Goal: Task Accomplishment & Management: Complete application form

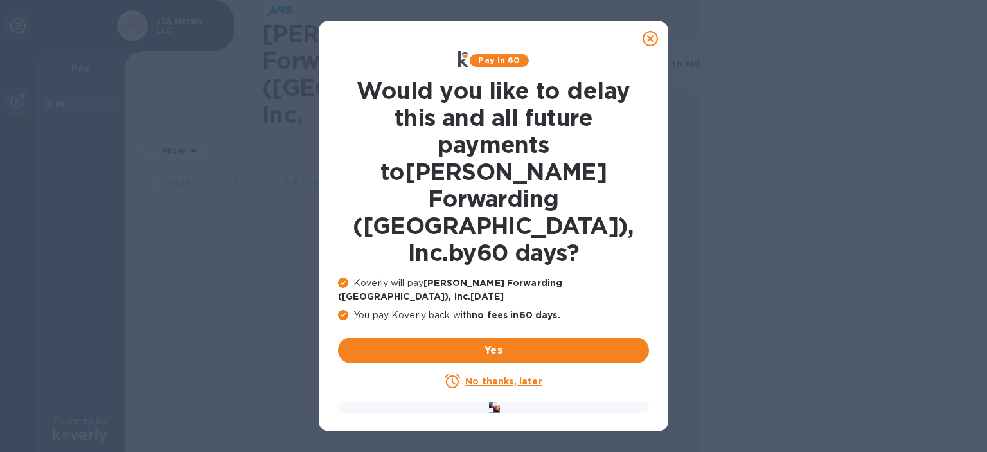
click at [509, 376] on u "No thanks, later" at bounding box center [503, 381] width 77 height 10
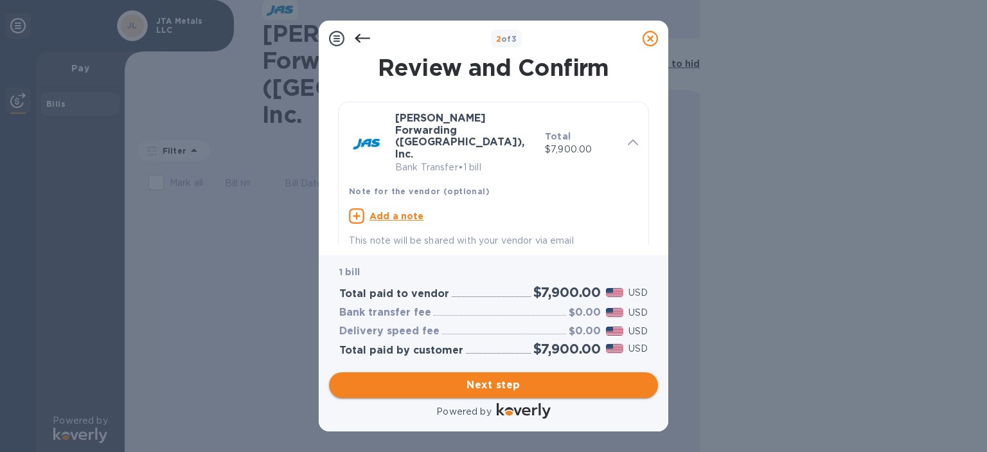
click at [508, 377] on button "Next step" at bounding box center [493, 385] width 329 height 26
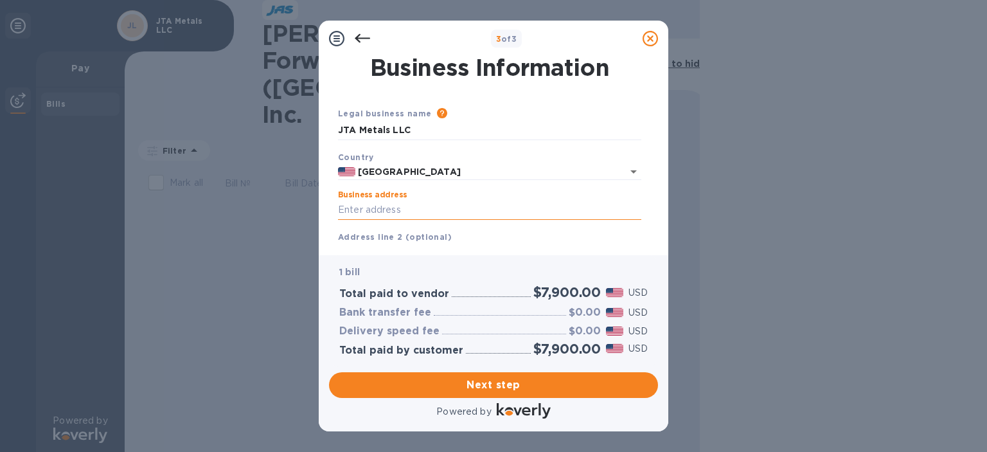
click at [363, 208] on input "Business address" at bounding box center [489, 210] width 303 height 19
type input "[STREET_ADDRESS]"
type input "Reno"
type input "NV"
type input "89521"
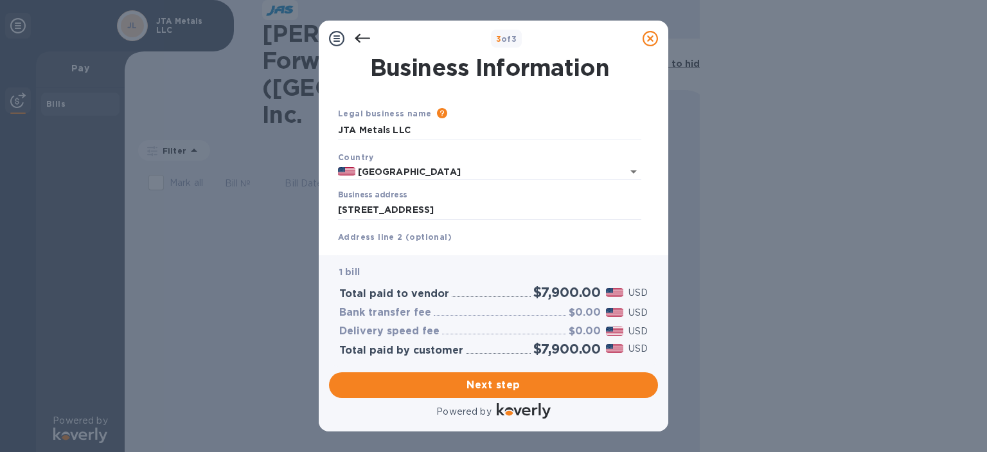
click at [487, 230] on div "Address line 2 (optional)" at bounding box center [490, 246] width 314 height 43
click at [519, 218] on input "[STREET_ADDRESS]" at bounding box center [489, 210] width 303 height 19
type input "[STREET_ADDRESS]"
click at [505, 382] on span "Next step" at bounding box center [493, 384] width 309 height 15
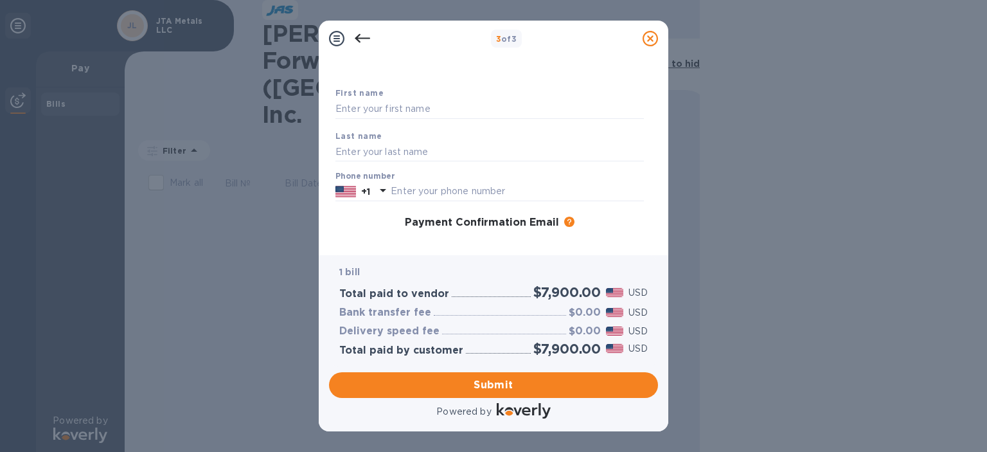
scroll to position [54, 0]
click at [444, 113] on input "text" at bounding box center [490, 107] width 309 height 19
type input "[PERSON_NAME]"
click at [383, 147] on input "text" at bounding box center [490, 150] width 309 height 19
type input "[PERSON_NAME]"
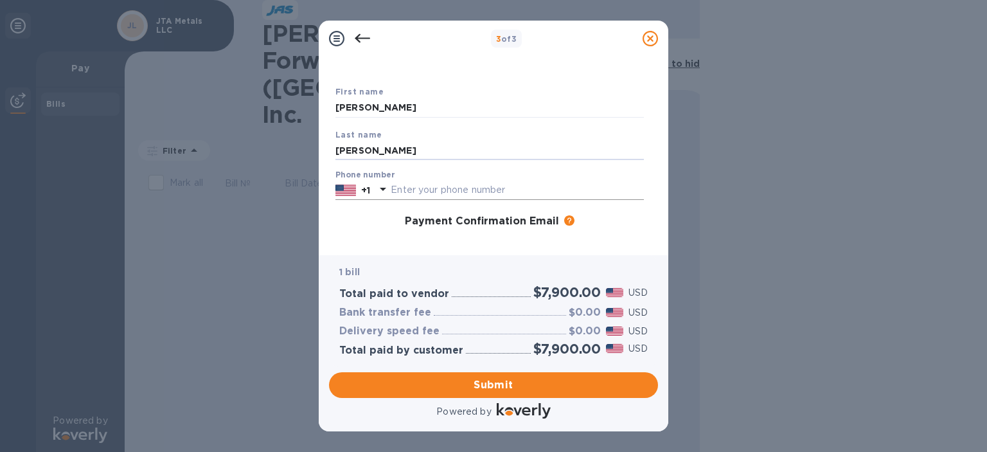
click at [402, 190] on input "text" at bounding box center [517, 190] width 253 height 19
type input "7073307678"
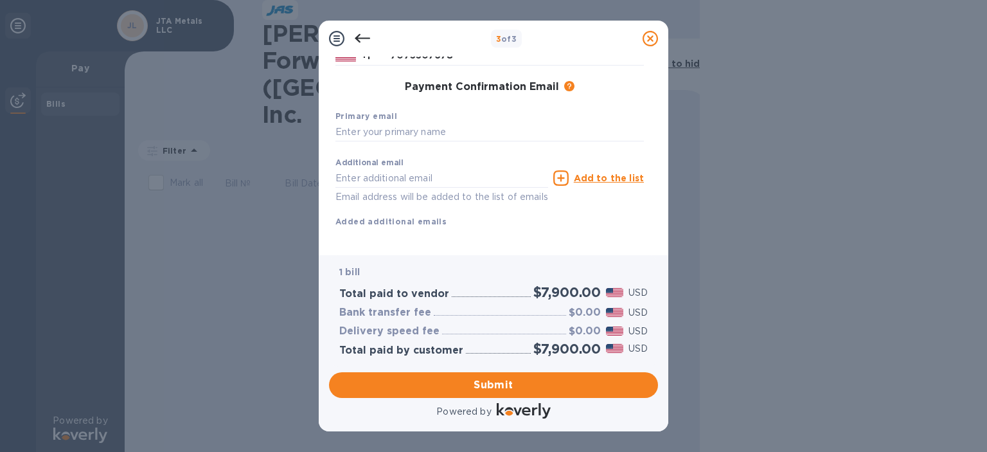
scroll to position [190, 0]
click at [382, 131] on input "text" at bounding box center [490, 131] width 309 height 19
type input "[PERSON_NAME][EMAIL_ADDRESS][DOMAIN_NAME]"
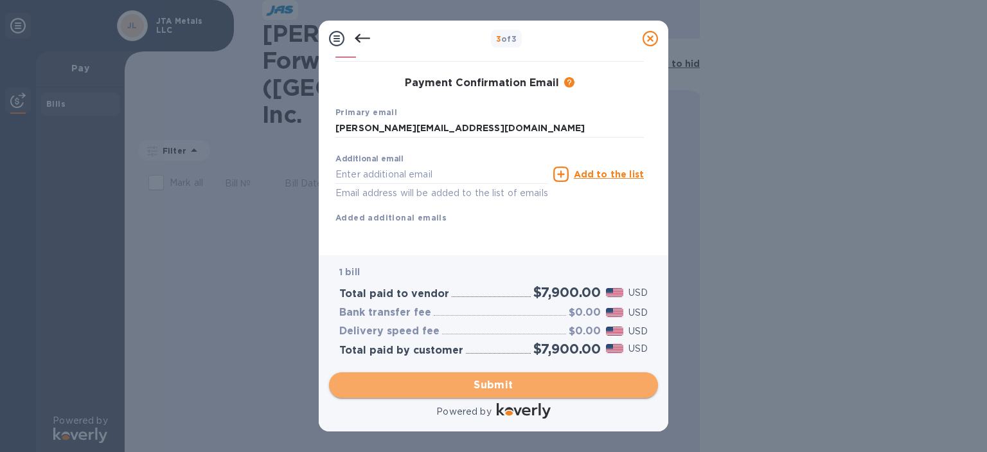
click at [513, 388] on span "Submit" at bounding box center [493, 384] width 309 height 15
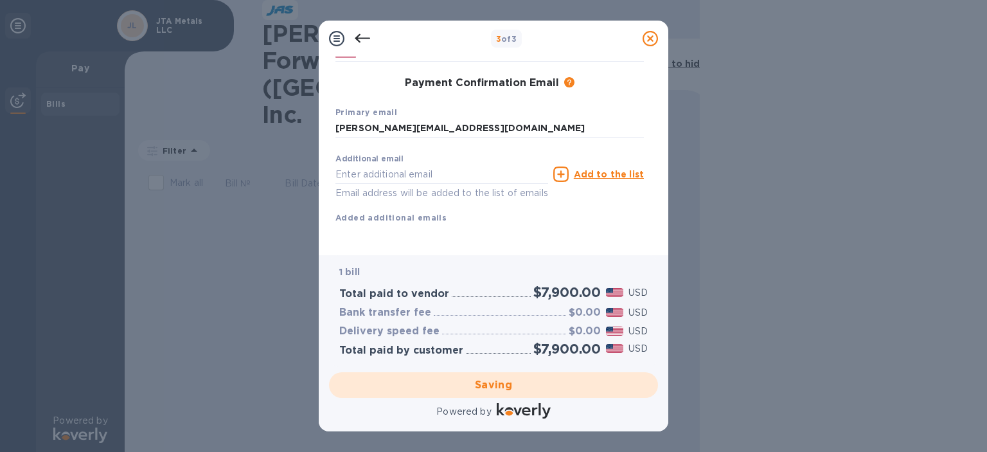
scroll to position [0, 0]
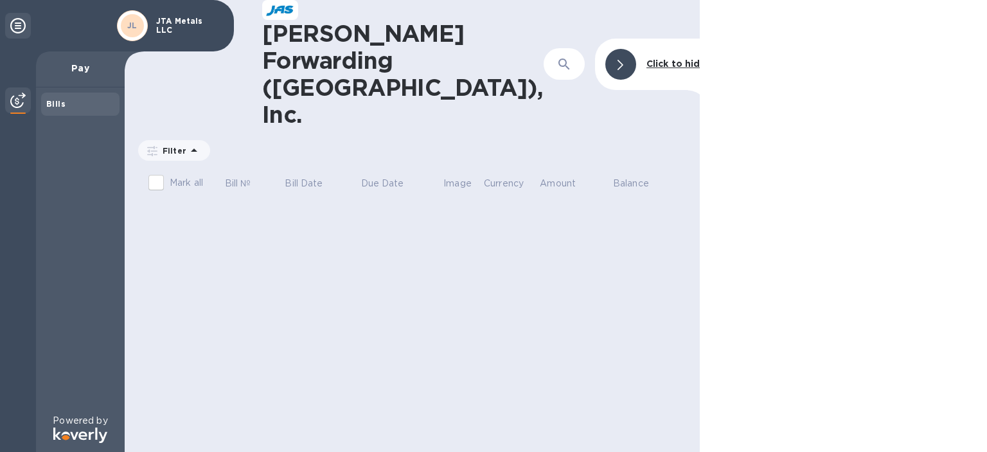
click at [56, 104] on b "Bills" at bounding box center [55, 104] width 19 height 10
click at [26, 30] on div at bounding box center [18, 26] width 26 height 26
click at [18, 23] on icon at bounding box center [17, 25] width 15 height 15
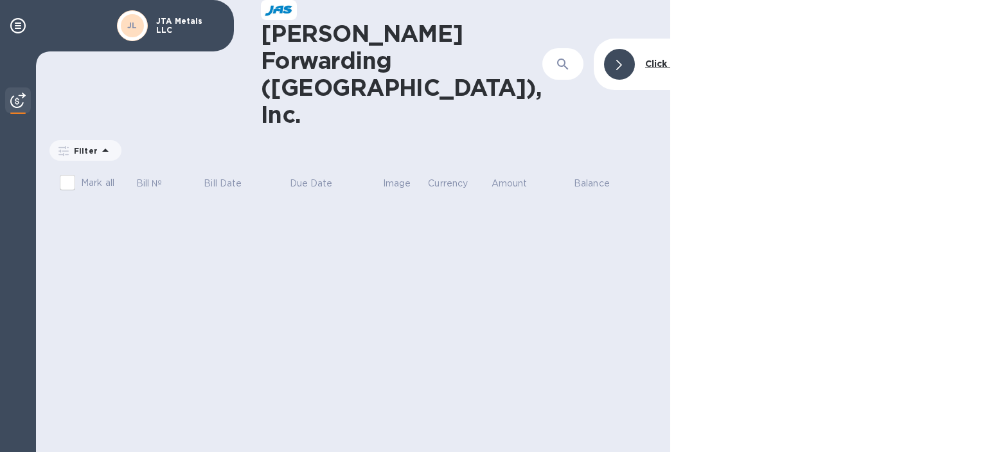
click at [84, 145] on p "Filter" at bounding box center [83, 150] width 29 height 11
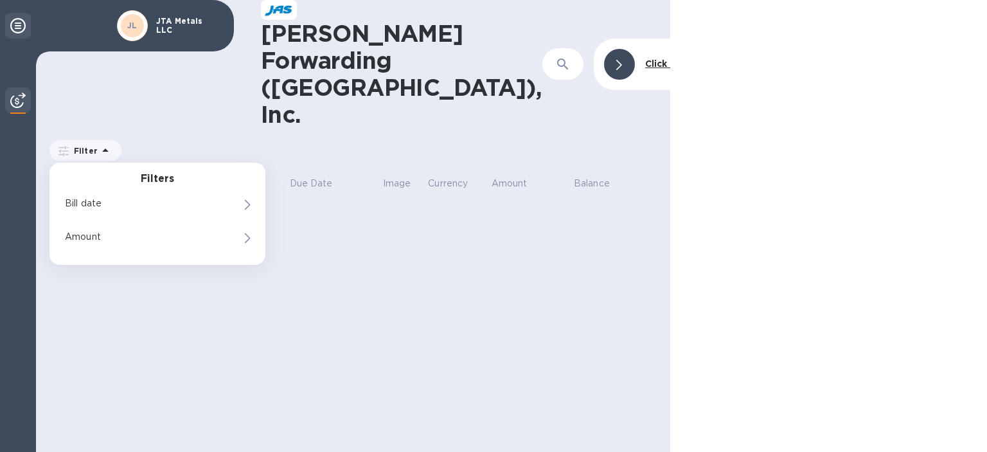
click at [17, 23] on icon at bounding box center [17, 25] width 15 height 15
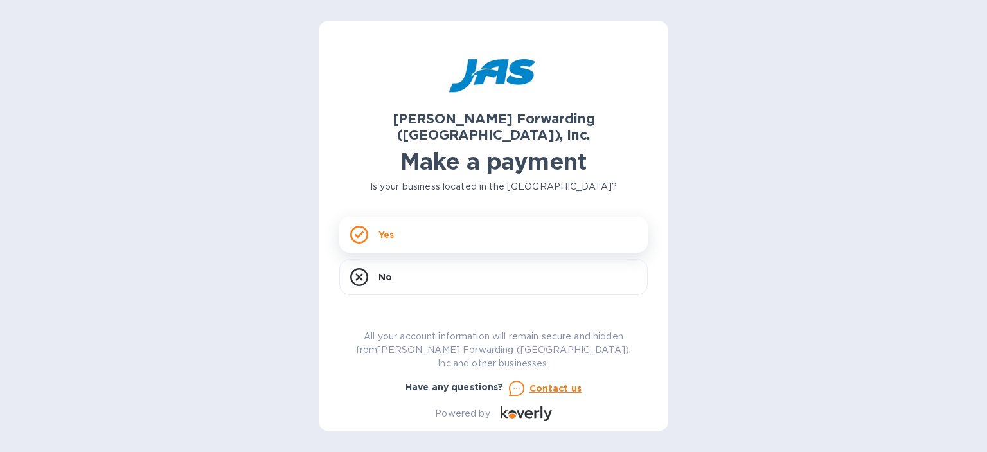
click at [422, 225] on div "Yes" at bounding box center [493, 235] width 309 height 36
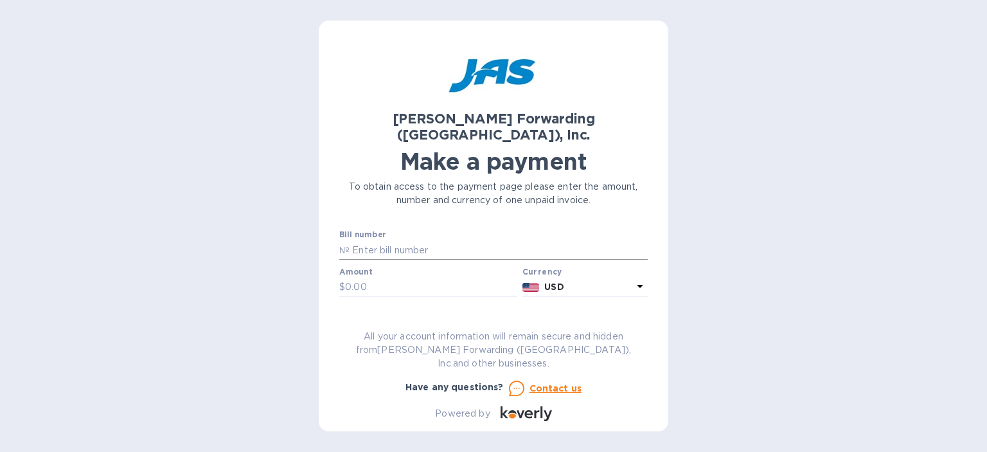
click at [442, 240] on input "text" at bounding box center [499, 249] width 298 height 19
type input "sfo503382376"
click at [435, 278] on input "text" at bounding box center [431, 287] width 172 height 19
type input "7,200.00"
click at [427, 315] on input "text" at bounding box center [493, 324] width 309 height 19
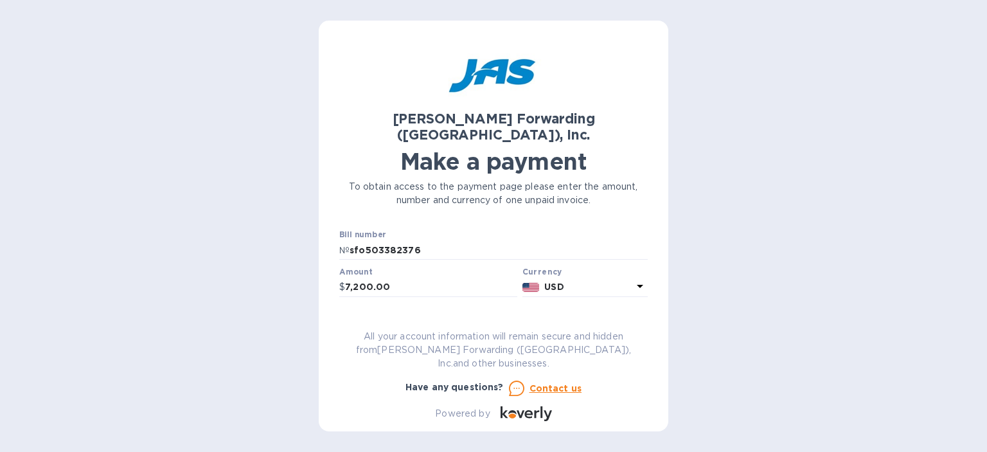
type input "j"
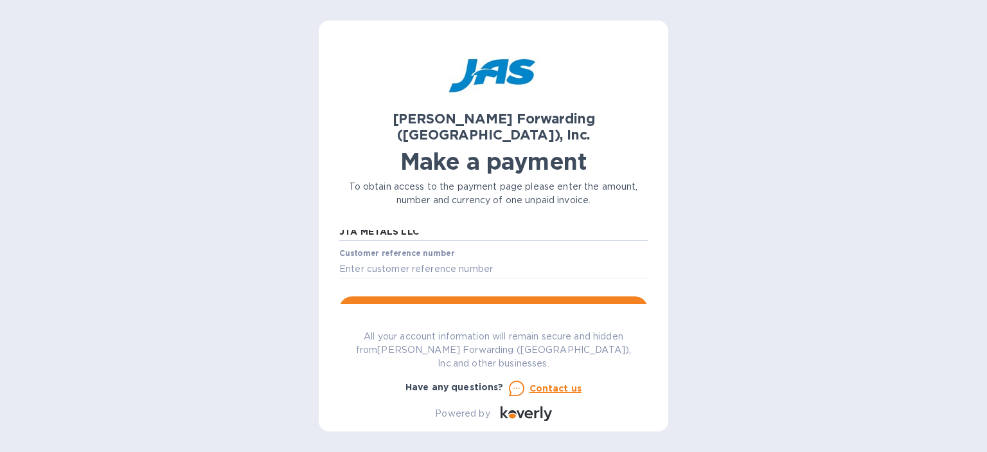
scroll to position [95, 0]
type input "JTA METALS LLC"
click at [525, 257] on input "text" at bounding box center [493, 266] width 309 height 19
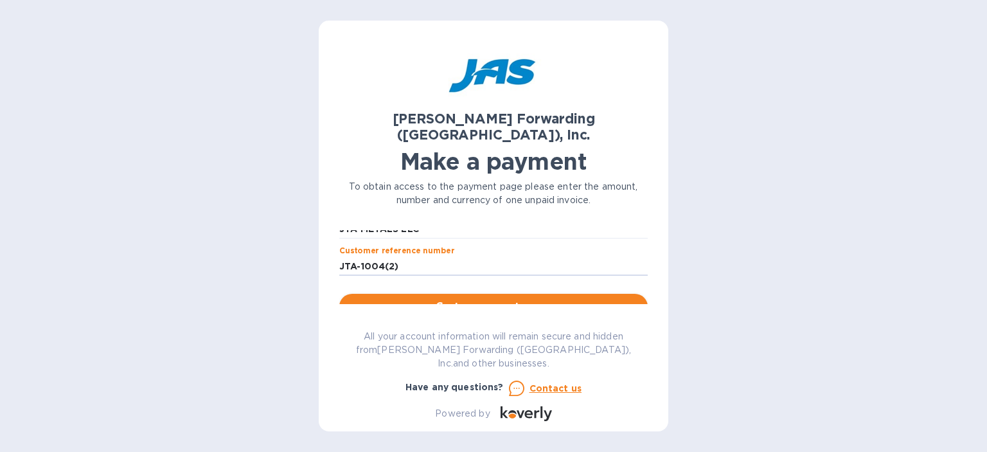
type input "JTA-1004(2)"
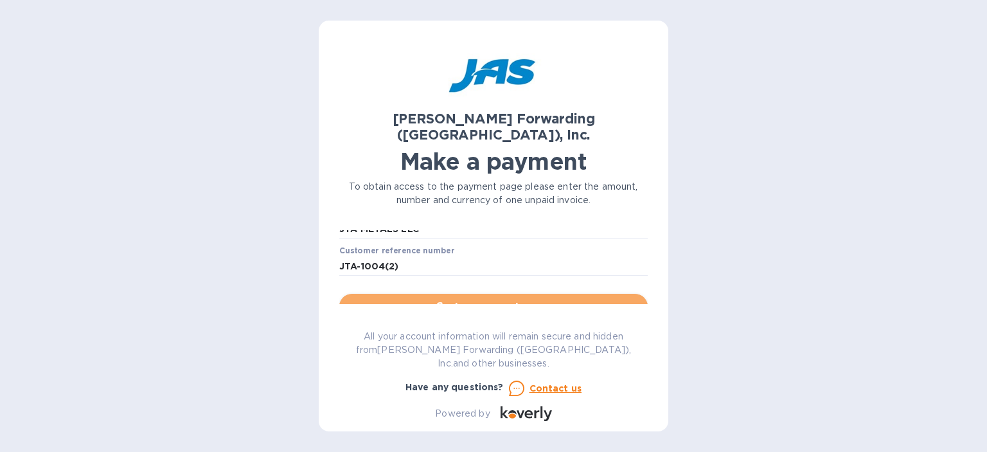
click at [505, 299] on span "Go to payment page" at bounding box center [494, 306] width 288 height 15
